Goal: Transaction & Acquisition: Purchase product/service

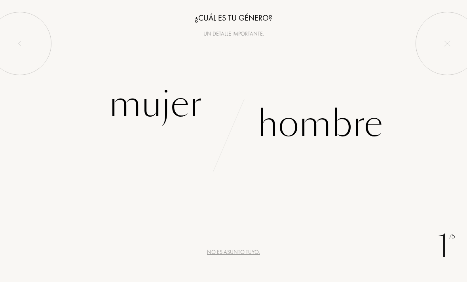
click at [158, 111] on div "Mujer" at bounding box center [155, 104] width 93 height 53
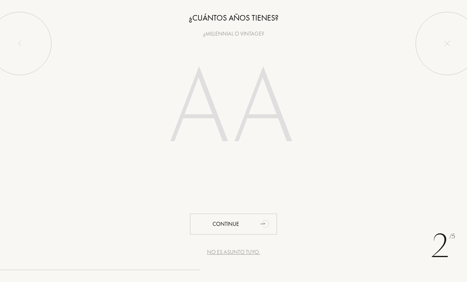
click at [197, 128] on input "number" at bounding box center [233, 110] width 170 height 137
click at [197, 125] on input "number" at bounding box center [233, 110] width 170 height 137
click at [205, 127] on input "number" at bounding box center [233, 110] width 170 height 137
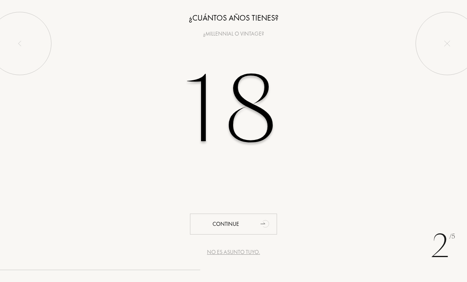
type input "18"
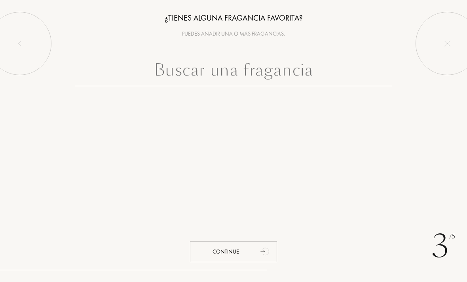
click at [289, 67] on input "text" at bounding box center [233, 72] width 317 height 28
click at [245, 74] on input "text" at bounding box center [233, 72] width 317 height 28
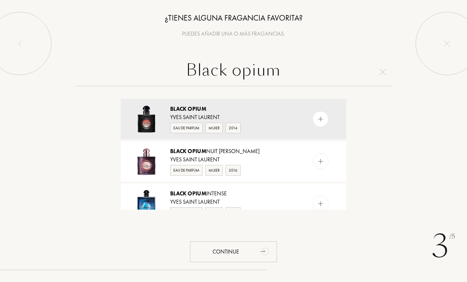
type input "Black opium"
click at [263, 123] on div "Eau de Parfum Mujer 2014" at bounding box center [233, 128] width 126 height 12
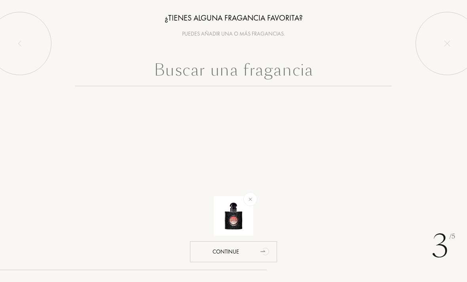
click at [243, 80] on input "text" at bounding box center [233, 72] width 317 height 28
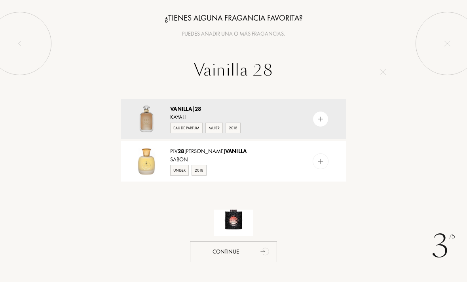
type input "Vainilla 28"
click at [249, 118] on div "Kayali" at bounding box center [233, 117] width 126 height 8
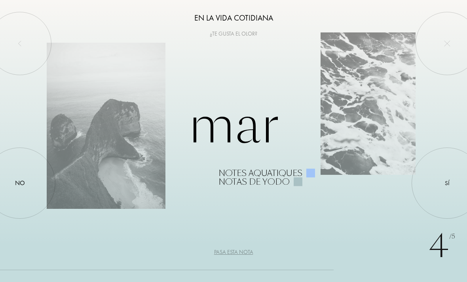
click at [447, 183] on div at bounding box center [447, 183] width 0 height 0
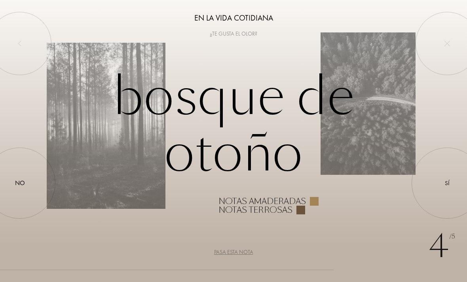
click at [447, 183] on div at bounding box center [447, 183] width 0 height 0
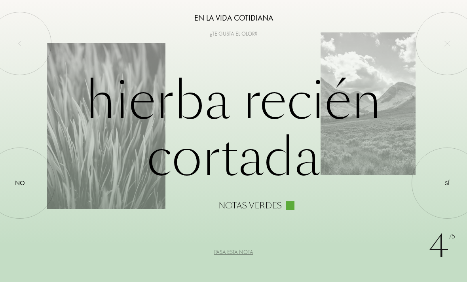
click at [20, 183] on div at bounding box center [20, 183] width 0 height 0
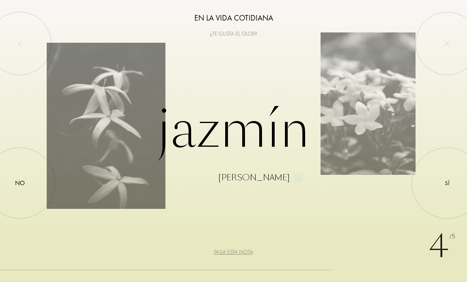
click at [447, 183] on div at bounding box center [447, 183] width 0 height 0
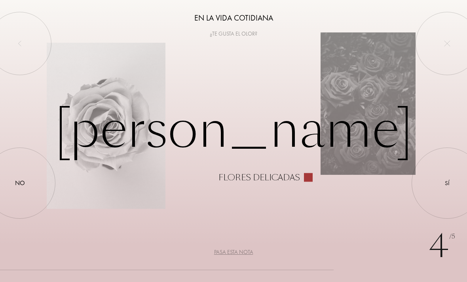
click at [447, 183] on div at bounding box center [447, 183] width 0 height 0
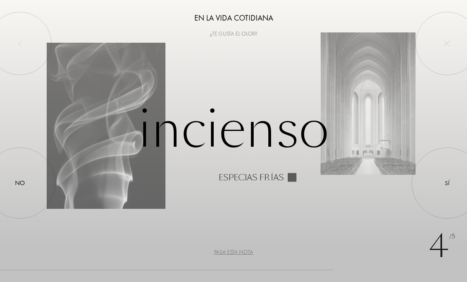
click at [447, 183] on div at bounding box center [447, 183] width 0 height 0
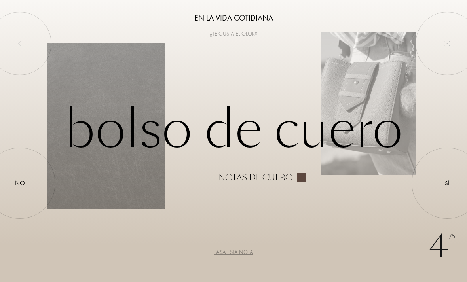
click at [447, 183] on div at bounding box center [447, 183] width 0 height 0
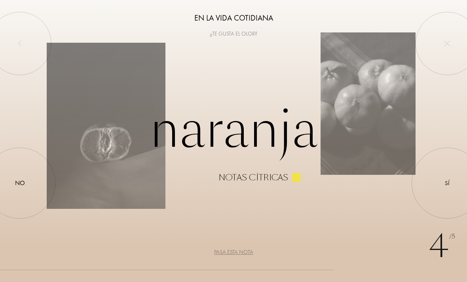
click at [447, 183] on div at bounding box center [447, 183] width 0 height 0
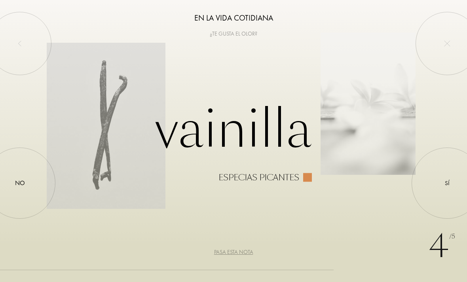
click at [447, 183] on div at bounding box center [447, 183] width 0 height 0
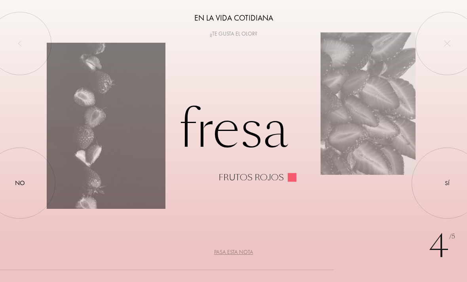
click at [447, 183] on div at bounding box center [447, 183] width 0 height 0
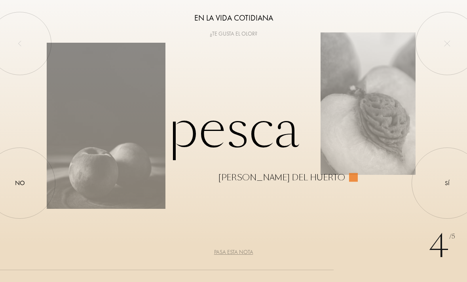
click at [23, 199] on div "No" at bounding box center [19, 183] width 71 height 71
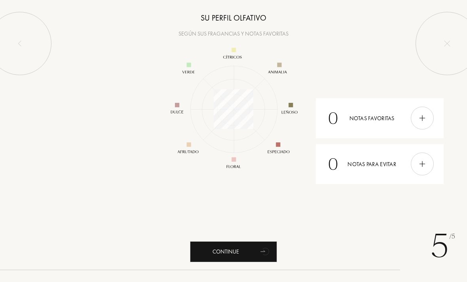
scroll to position [103, 103]
click at [416, 118] on div at bounding box center [422, 118] width 23 height 23
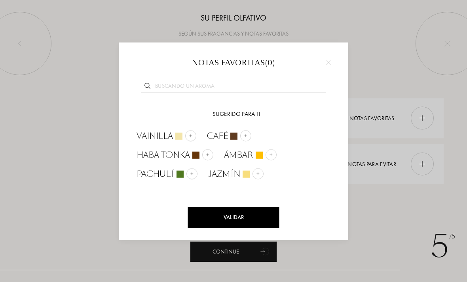
click at [186, 133] on div at bounding box center [190, 135] width 11 height 11
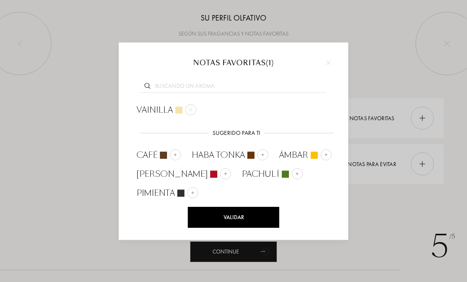
click at [215, 84] on input "text" at bounding box center [233, 87] width 185 height 11
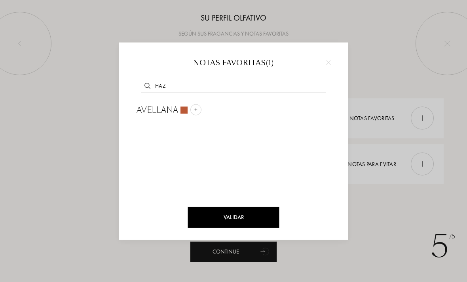
type input "Haz"
click at [196, 110] on img at bounding box center [196, 110] width 4 height 4
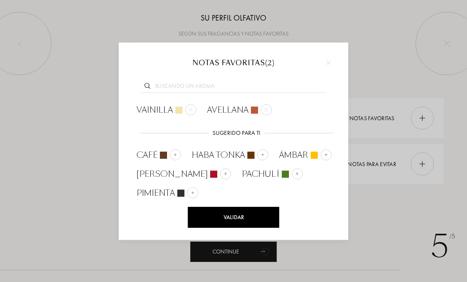
click at [212, 83] on input "text" at bounding box center [233, 87] width 185 height 11
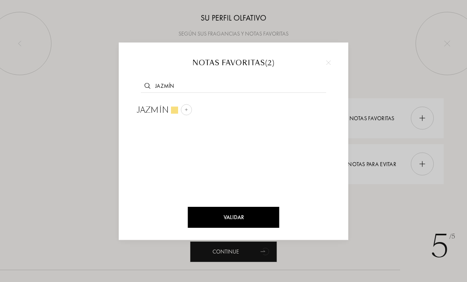
type input "Jazmín"
click at [186, 110] on img at bounding box center [186, 110] width 4 height 4
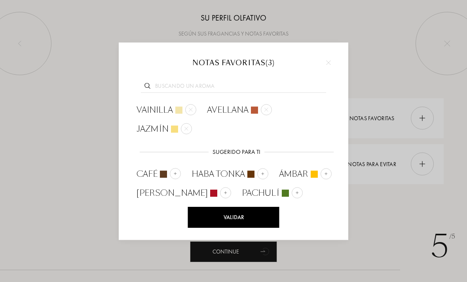
click at [254, 218] on div "Validar" at bounding box center [233, 217] width 91 height 21
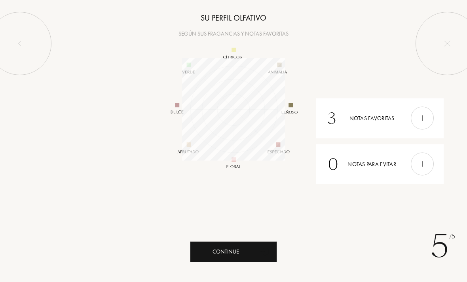
click at [251, 252] on div "Continue" at bounding box center [233, 251] width 87 height 21
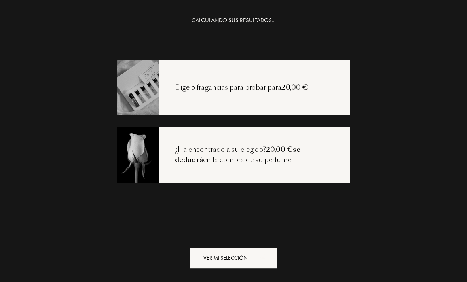
click at [239, 258] on div "Ver mi selección" at bounding box center [233, 258] width 87 height 21
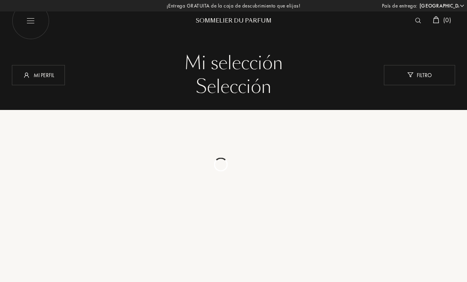
select select "ES"
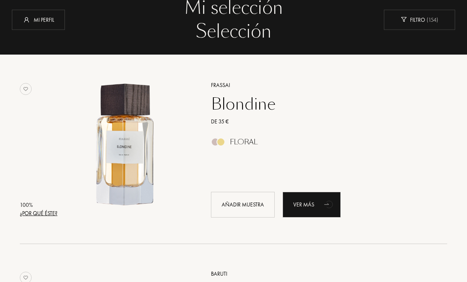
scroll to position [55, 0]
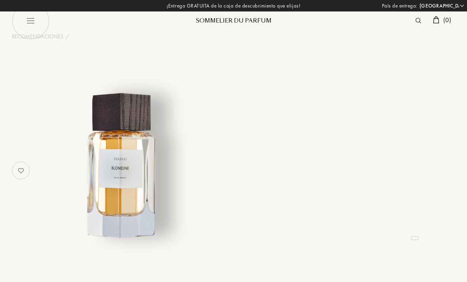
select select "ES"
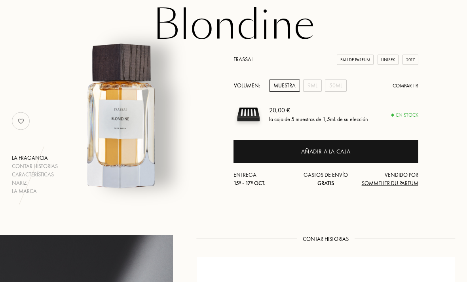
scroll to position [50, 0]
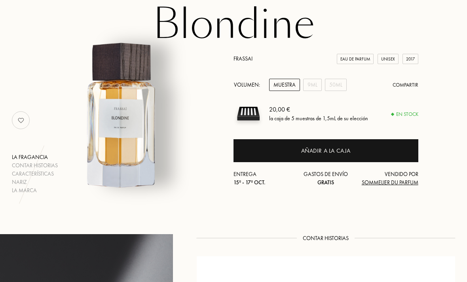
click at [311, 83] on div "9mL" at bounding box center [312, 85] width 19 height 12
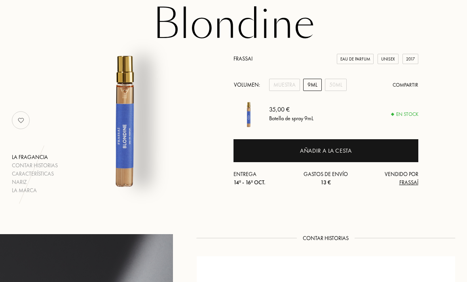
click at [338, 87] on div "50mL" at bounding box center [336, 85] width 22 height 12
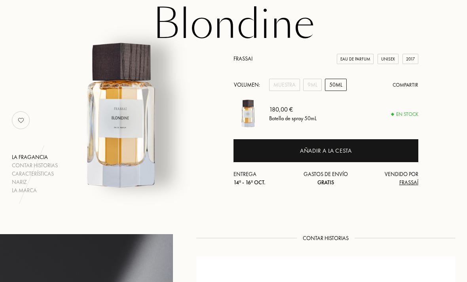
click at [284, 82] on div "Muestra" at bounding box center [284, 85] width 31 height 12
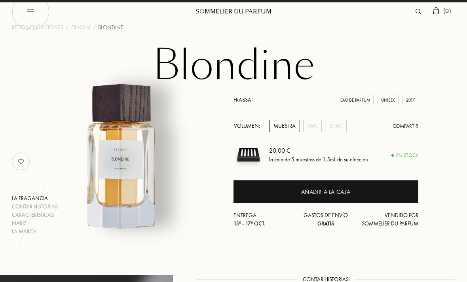
scroll to position [10, 0]
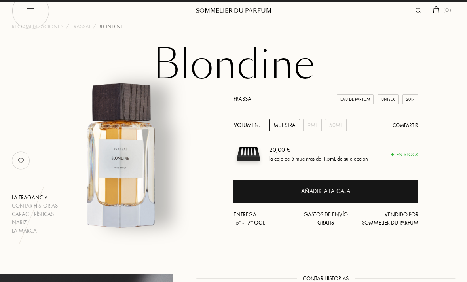
select select "ES"
